Goal: Task Accomplishment & Management: Manage account settings

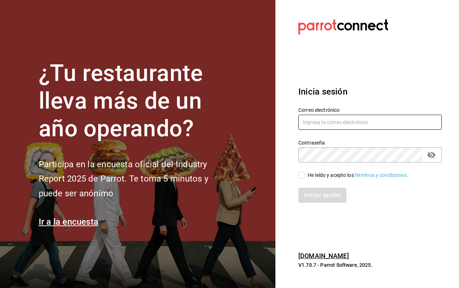
click at [312, 124] on input "text" at bounding box center [371, 122] width 144 height 15
type input "A"
type input "aneth.bfmxt@gmail.com"
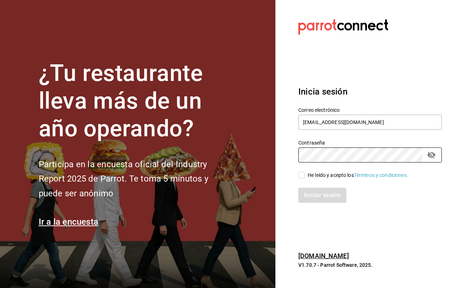
click at [302, 176] on input "He leído y acepto los Términos y condiciones." at bounding box center [302, 175] width 6 height 6
checkbox input "true"
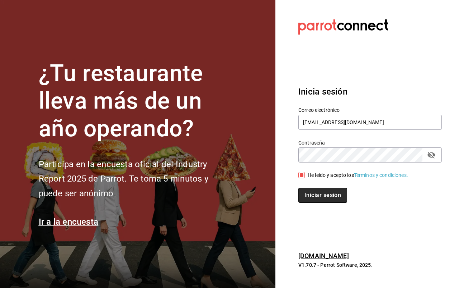
click at [326, 200] on button "Iniciar sesión" at bounding box center [323, 194] width 49 height 15
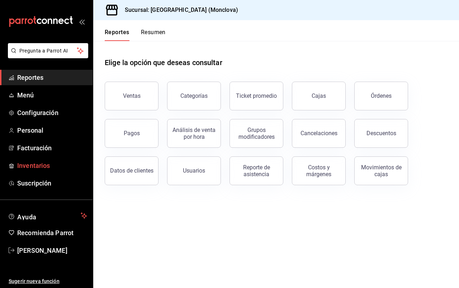
click at [42, 160] on span "Inventarios" at bounding box center [52, 165] width 70 height 10
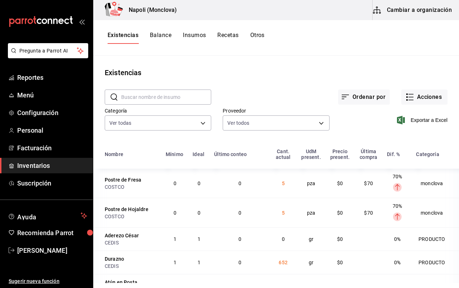
click at [419, 119] on span "Exportar a Excel" at bounding box center [423, 120] width 49 height 9
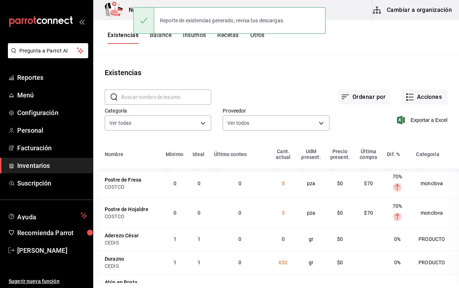
click at [165, 90] on input "text" at bounding box center [166, 97] width 90 height 14
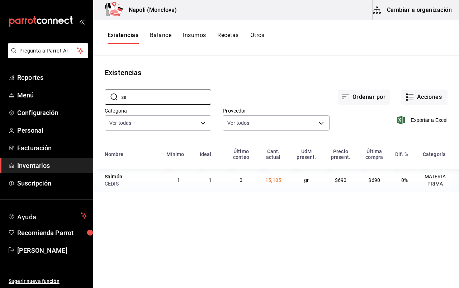
type input "s"
type input "p"
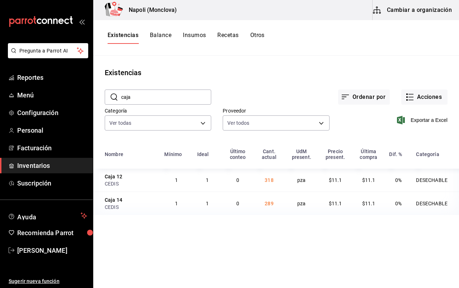
click at [209, 77] on div "Existencias" at bounding box center [276, 72] width 366 height 11
click at [255, 26] on div "Existencias Balance Insumos Recetas Otros" at bounding box center [276, 38] width 366 height 36
drag, startPoint x: 257, startPoint y: 26, endPoint x: 251, endPoint y: 26, distance: 5.4
click at [251, 26] on div "Existencias Balance Insumos Recetas Otros" at bounding box center [276, 38] width 366 height 36
click at [153, 99] on input "caja" at bounding box center [166, 97] width 90 height 14
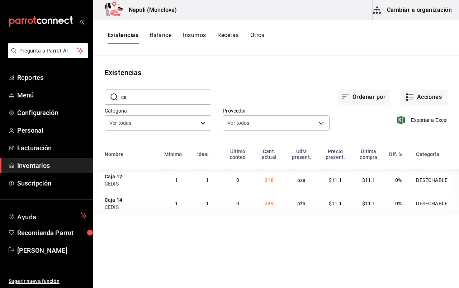
type input "c"
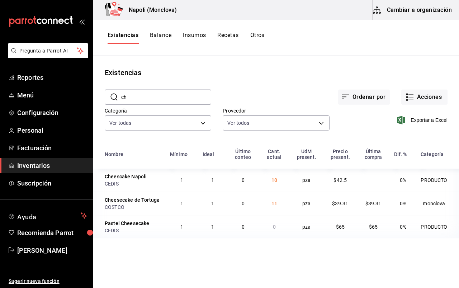
type input "c"
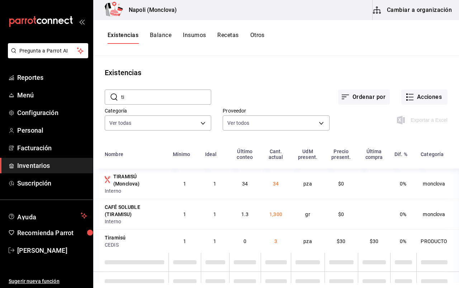
type input "t"
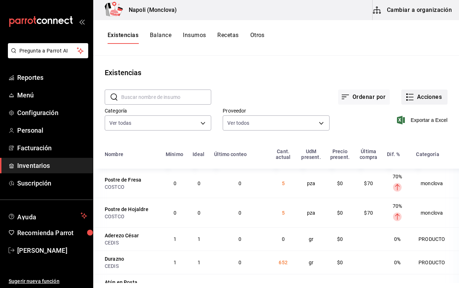
click at [417, 92] on button "Acciones" at bounding box center [425, 96] width 46 height 15
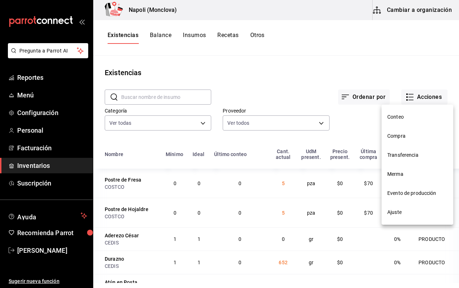
click at [420, 218] on li "Ajuste" at bounding box center [418, 211] width 72 height 19
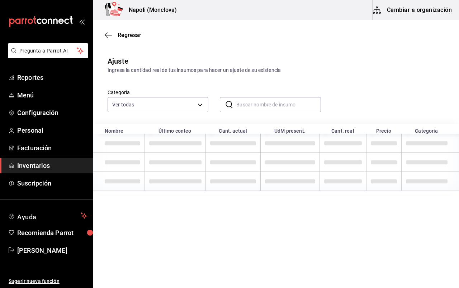
click at [251, 106] on input "text" at bounding box center [279, 104] width 84 height 14
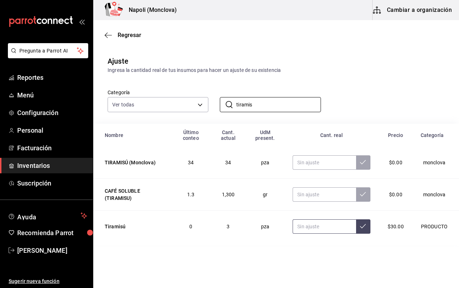
type input "tiramis"
click at [326, 232] on input "text" at bounding box center [325, 226] width 64 height 14
type input "16.00"
click at [263, 105] on input "tiramis" at bounding box center [279, 104] width 84 height 14
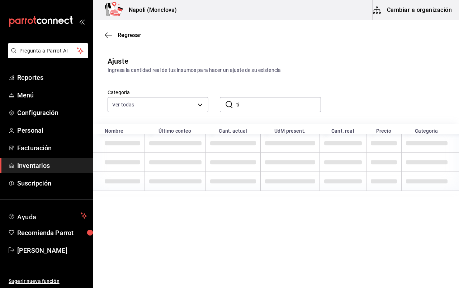
type input "t"
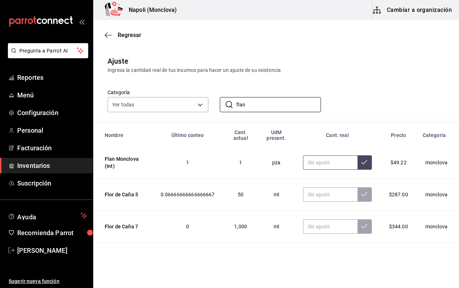
type input "flan"
click at [315, 165] on input "text" at bounding box center [330, 162] width 54 height 14
type input "4.00"
click at [247, 103] on input "flan" at bounding box center [279, 104] width 84 height 14
type input "f"
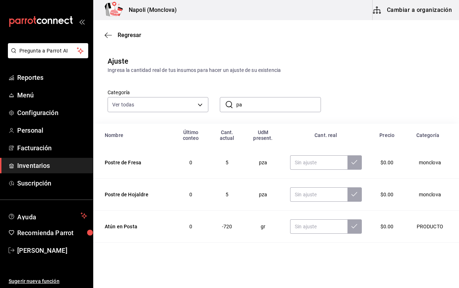
type input "p"
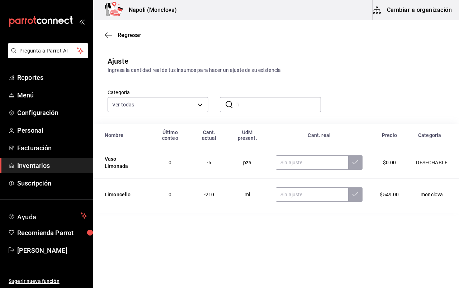
type input "l"
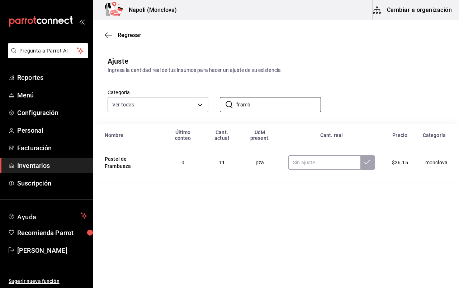
type input "framb"
drag, startPoint x: 239, startPoint y: 196, endPoint x: 270, endPoint y: 184, distance: 32.7
click at [241, 196] on main "Regresar Ajuste Ingresa la cantidad real de tus insumos para hacer un ajuste de…" at bounding box center [276, 133] width 366 height 227
click at [304, 164] on td at bounding box center [332, 162] width 104 height 32
click at [307, 155] on input "text" at bounding box center [325, 162] width 72 height 14
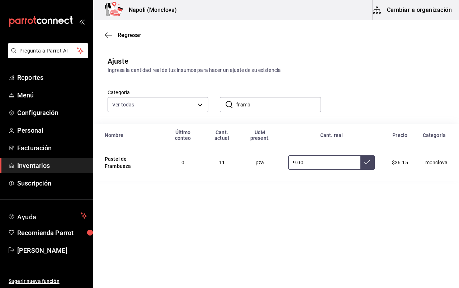
type input "9.00"
click at [266, 107] on input "framb" at bounding box center [279, 104] width 84 height 14
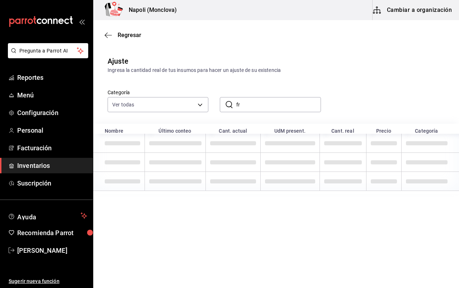
type input "f"
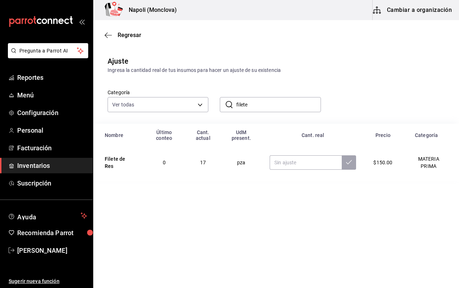
click at [255, 26] on div "Regresar" at bounding box center [276, 35] width 366 height 18
drag, startPoint x: 267, startPoint y: 26, endPoint x: 256, endPoint y: 26, distance: 11.1
click at [256, 26] on div "Regresar" at bounding box center [276, 35] width 366 height 18
click at [252, 26] on div "Regresar" at bounding box center [276, 35] width 366 height 18
click at [259, 26] on div "Regresar" at bounding box center [276, 35] width 366 height 18
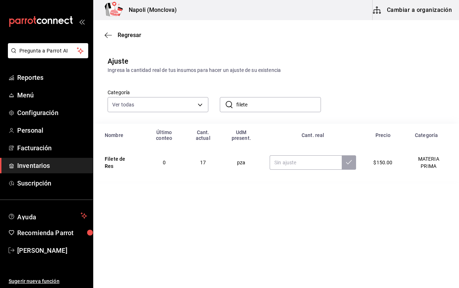
drag, startPoint x: 246, startPoint y: 26, endPoint x: 255, endPoint y: 26, distance: 9.3
click at [255, 26] on div "Regresar" at bounding box center [276, 35] width 366 height 18
drag, startPoint x: 253, startPoint y: 26, endPoint x: 258, endPoint y: 26, distance: 5.0
click at [258, 26] on div "Regresar" at bounding box center [276, 35] width 366 height 18
drag, startPoint x: 254, startPoint y: 26, endPoint x: 153, endPoint y: 244, distance: 240.0
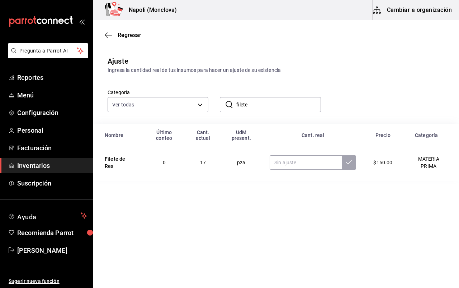
click at [153, 244] on main "Regresar Ajuste Ingresa la cantidad real de tus insumos para hacer un ajuste de…" at bounding box center [276, 133] width 366 height 227
click at [263, 104] on input "filete" at bounding box center [279, 104] width 84 height 14
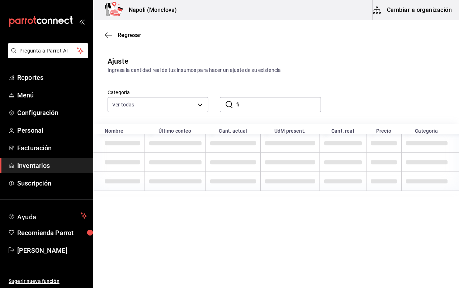
type input "f"
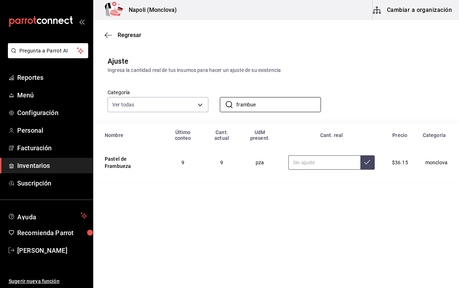
click at [313, 157] on input "text" at bounding box center [325, 162] width 72 height 14
click at [271, 101] on input "frambue" at bounding box center [279, 104] width 84 height 14
type input "f"
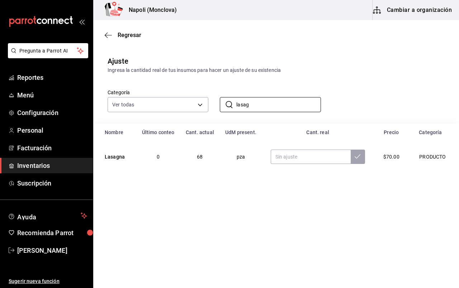
type input "lasag"
click at [329, 213] on main "Regresar Ajuste Ingresa la cantidad real de tus insumos para hacer un ajuste de…" at bounding box center [276, 133] width 366 height 227
click at [309, 157] on input "text" at bounding box center [311, 156] width 80 height 14
type input "67.00"
click at [254, 105] on input "lasag" at bounding box center [279, 104] width 84 height 14
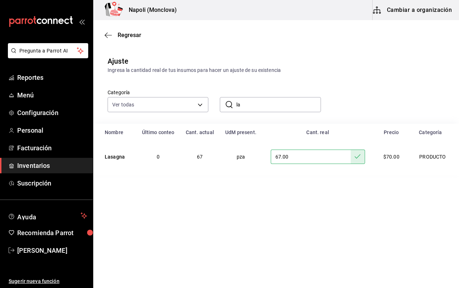
type input "l"
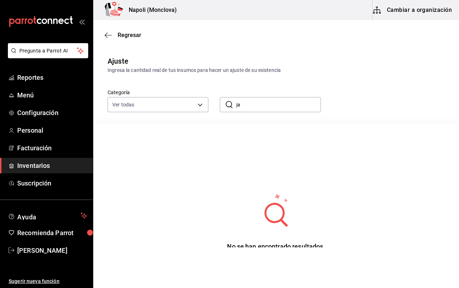
type input "j"
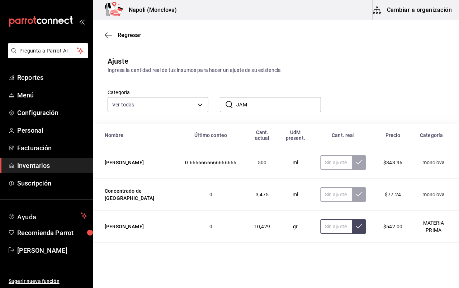
click at [321, 229] on input "text" at bounding box center [337, 226] width 32 height 14
click at [249, 104] on input "JAM" at bounding box center [279, 104] width 84 height 14
type input "J"
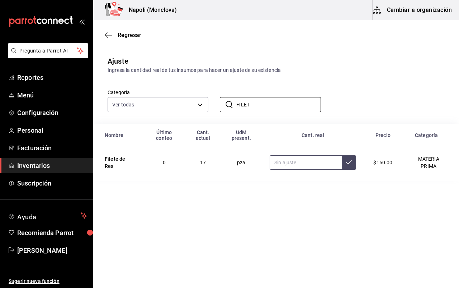
type input "FILET"
click at [279, 162] on input "text" at bounding box center [306, 162] width 72 height 14
type input "16.00"
drag, startPoint x: 253, startPoint y: 108, endPoint x: 215, endPoint y: 102, distance: 38.2
click at [215, 102] on div "​ FILET ​" at bounding box center [265, 98] width 112 height 27
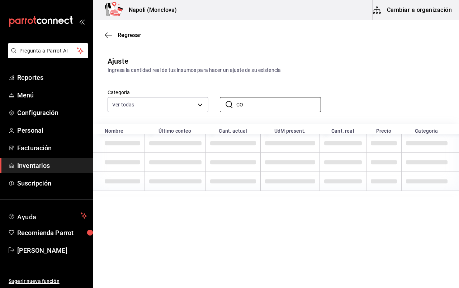
type input "C"
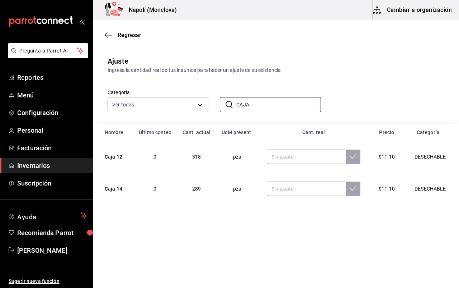
type input "CAJA"
click at [294, 247] on html "Pregunta a Parrot AI Reportes Menú Configuración Personal Facturación Inventari…" at bounding box center [229, 123] width 459 height 247
click at [288, 156] on input "text" at bounding box center [306, 156] width 79 height 14
type input "294.00"
click at [273, 237] on main "Regresar Ajuste Ingresa la cantidad real de tus insumos para hacer un ajuste de…" at bounding box center [276, 133] width 366 height 227
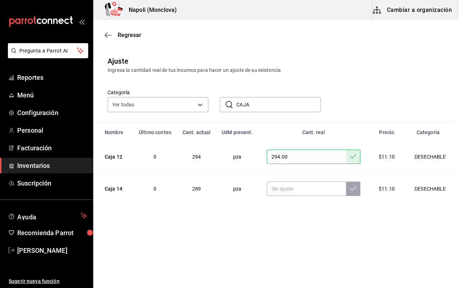
click at [270, 108] on input "CAJA" at bounding box center [279, 104] width 84 height 14
type input "C"
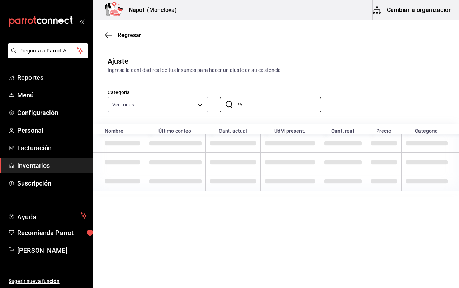
type input "P"
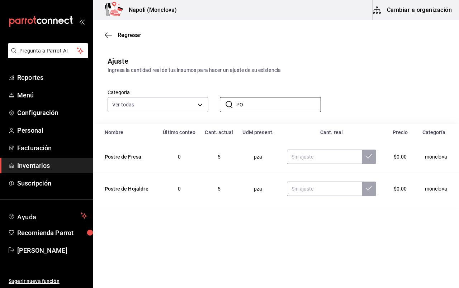
type input "P"
